Goal: Obtain resource: Obtain resource

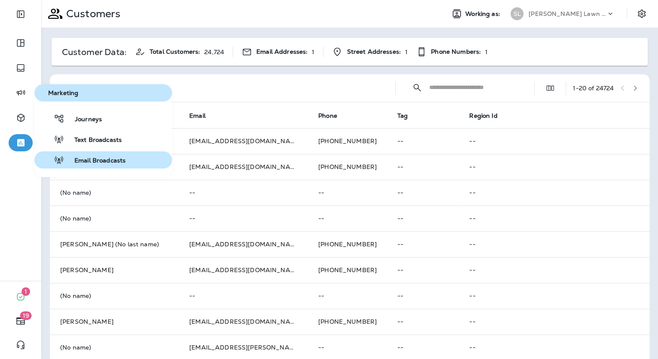
click at [112, 159] on span "Email Broadcasts" at bounding box center [95, 161] width 62 height 8
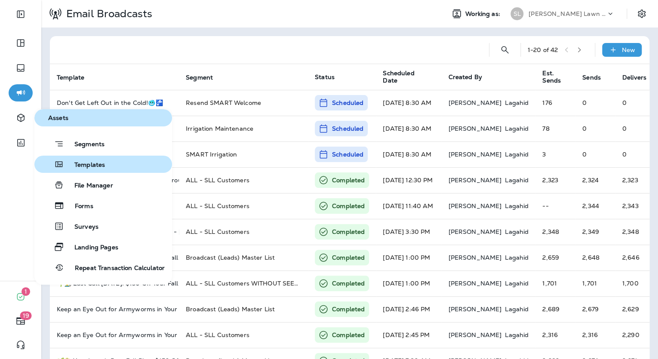
click at [93, 160] on div "Templates" at bounding box center [71, 164] width 67 height 10
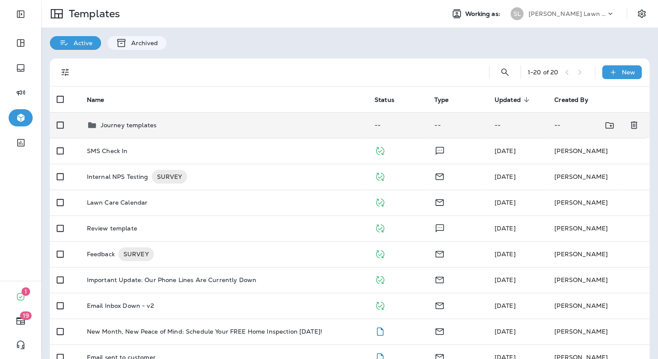
scroll to position [34, 0]
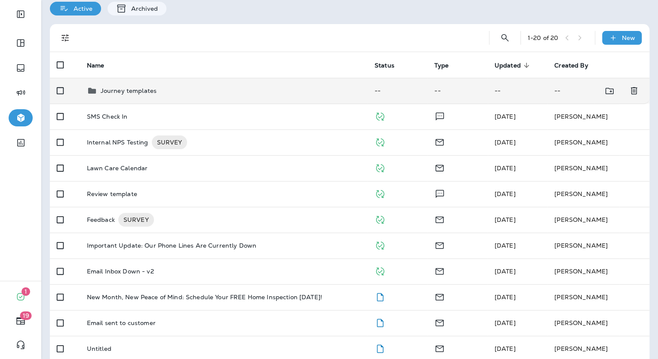
click at [161, 97] on td "Journey templates" at bounding box center [224, 91] width 288 height 26
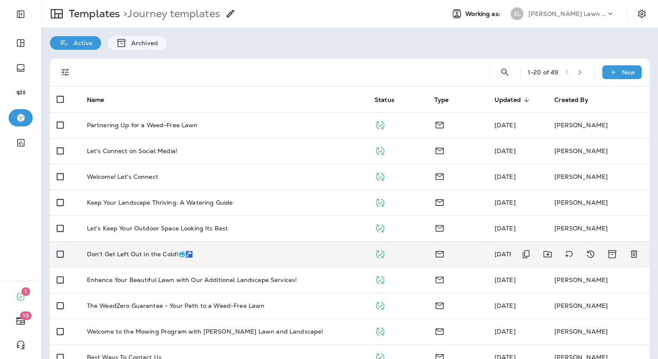
click at [142, 254] on p "Don't Get Left Out in the Cold!🥶🚰" at bounding box center [140, 254] width 106 height 7
